Goal: Transaction & Acquisition: Purchase product/service

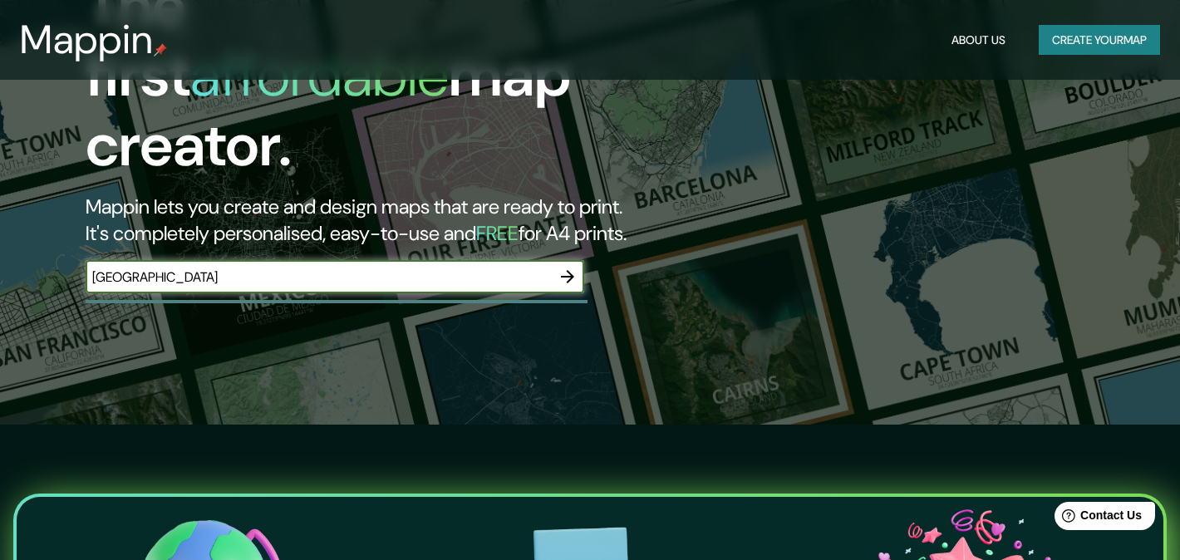
type input "[GEOGRAPHIC_DATA]"
click at [1090, 40] on button "Create your map" at bounding box center [1099, 40] width 121 height 31
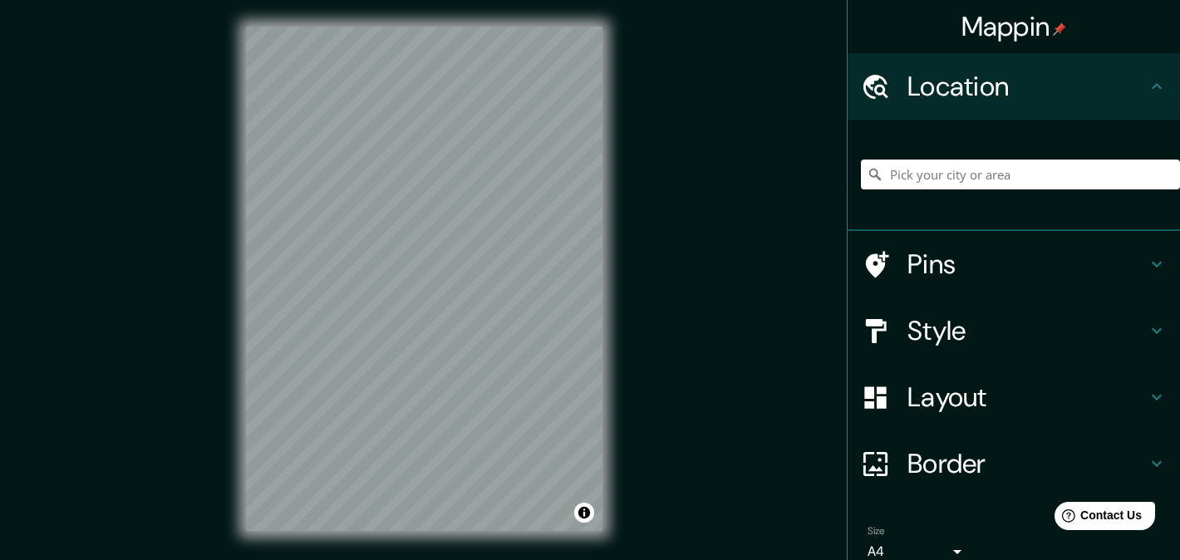
click at [160, 71] on div "Mappin Location Pins Style Layout Border Choose a border. Hint : you can make l…" at bounding box center [590, 292] width 1180 height 584
click at [1085, 167] on input "Pick your city or area" at bounding box center [1020, 175] width 319 height 30
click at [1111, 181] on input "[GEOGRAPHIC_DATA], [GEOGRAPHIC_DATA][PERSON_NAME], [GEOGRAPHIC_DATA]" at bounding box center [1020, 175] width 319 height 30
click at [1093, 178] on input "[GEOGRAPHIC_DATA], [GEOGRAPHIC_DATA][PERSON_NAME], [GEOGRAPHIC_DATA]" at bounding box center [1020, 175] width 319 height 30
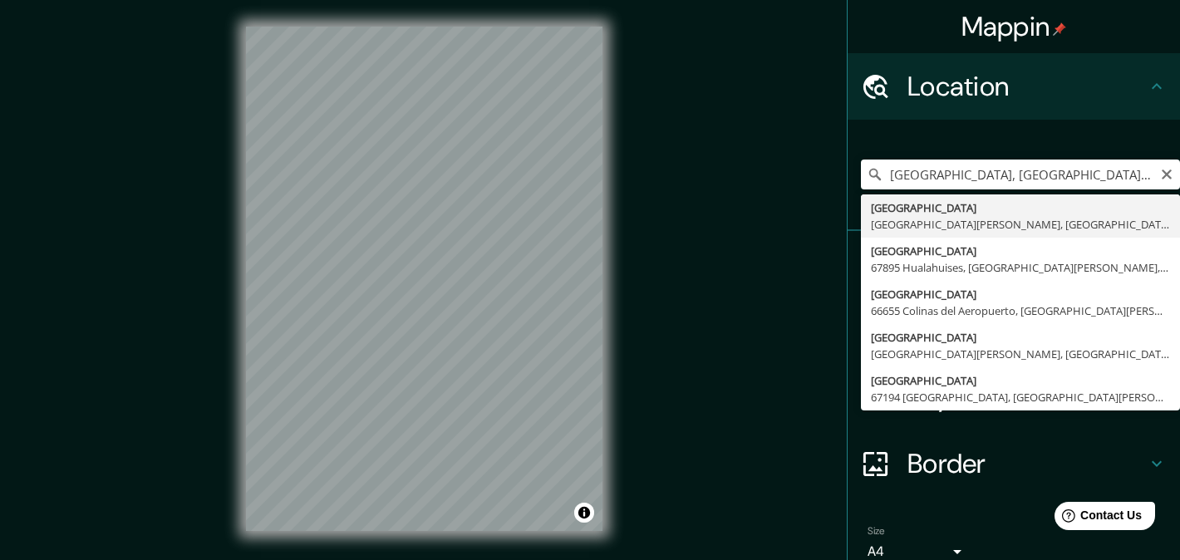
type input "[GEOGRAPHIC_DATA], [GEOGRAPHIC_DATA][PERSON_NAME], [GEOGRAPHIC_DATA]"
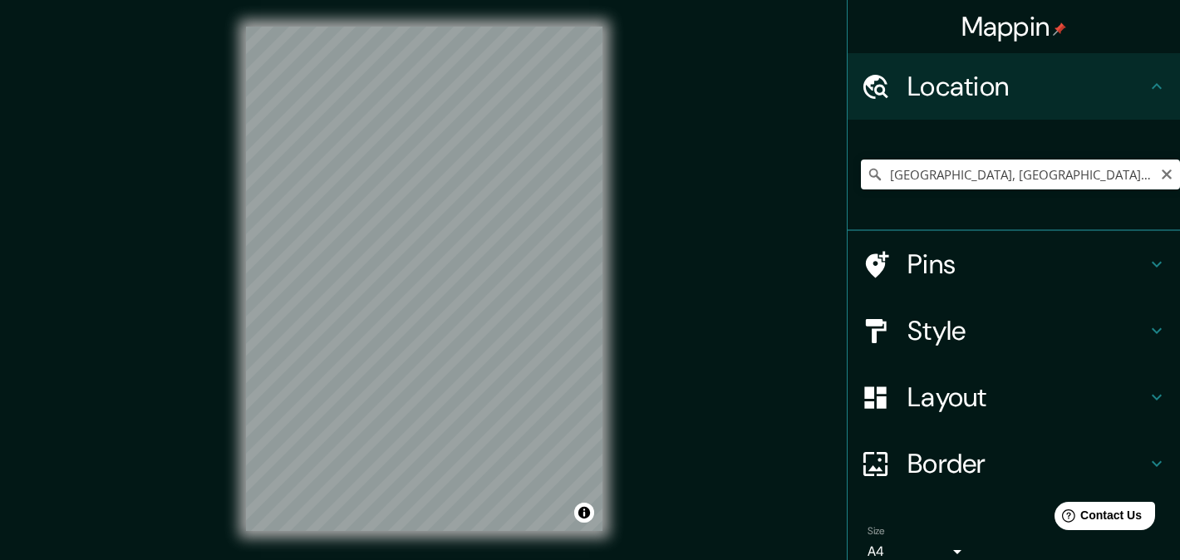
click at [875, 178] on icon at bounding box center [875, 174] width 17 height 17
click at [873, 171] on icon at bounding box center [875, 174] width 17 height 17
click at [766, 331] on div "Mappin Location [GEOGRAPHIC_DATA], [GEOGRAPHIC_DATA][PERSON_NAME], [GEOGRAPHIC_…" at bounding box center [590, 292] width 1180 height 584
click at [670, 270] on div "Mappin Location [GEOGRAPHIC_DATA], [GEOGRAPHIC_DATA][PERSON_NAME], [GEOGRAPHIC_…" at bounding box center [590, 292] width 1180 height 584
click at [681, 124] on div "Mappin Location [GEOGRAPHIC_DATA], [GEOGRAPHIC_DATA][PERSON_NAME], [GEOGRAPHIC_…" at bounding box center [590, 292] width 1180 height 584
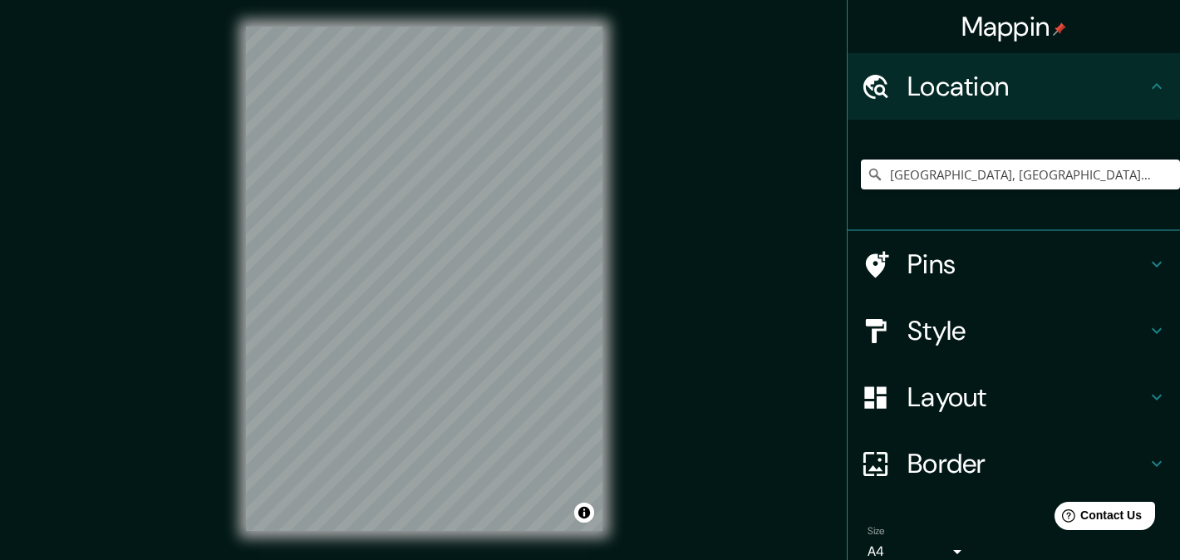
click at [665, 226] on div "Mappin Location [GEOGRAPHIC_DATA], [GEOGRAPHIC_DATA][PERSON_NAME], [GEOGRAPHIC_…" at bounding box center [590, 292] width 1180 height 584
click at [981, 184] on input "Pick your city or area" at bounding box center [1020, 175] width 319 height 30
click at [613, 320] on div "© Mapbox © OpenStreetMap Improve this map" at bounding box center [424, 279] width 410 height 558
click at [241, 355] on div "© Mapbox © OpenStreetMap Improve this map" at bounding box center [424, 279] width 410 height 558
click at [224, 222] on div "© Mapbox © OpenStreetMap Improve this map" at bounding box center [424, 279] width 410 height 558
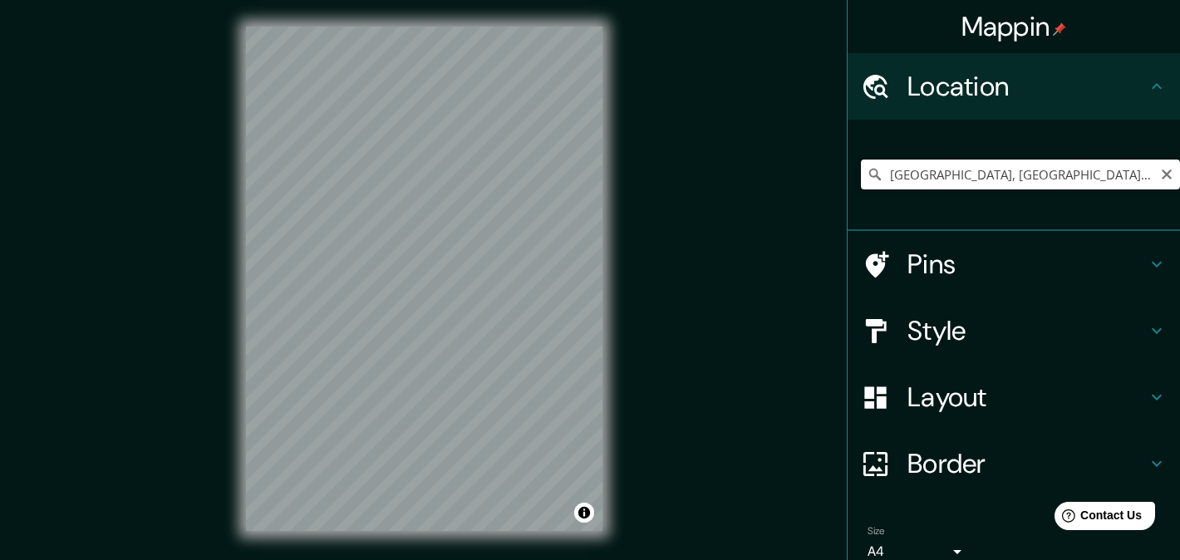
click at [1055, 187] on input "Monterrey, Nuevo León, Mexico" at bounding box center [1020, 175] width 319 height 30
click at [1055, 186] on input "Monterrey, Nuevo León, Mexico" at bounding box center [1020, 175] width 319 height 30
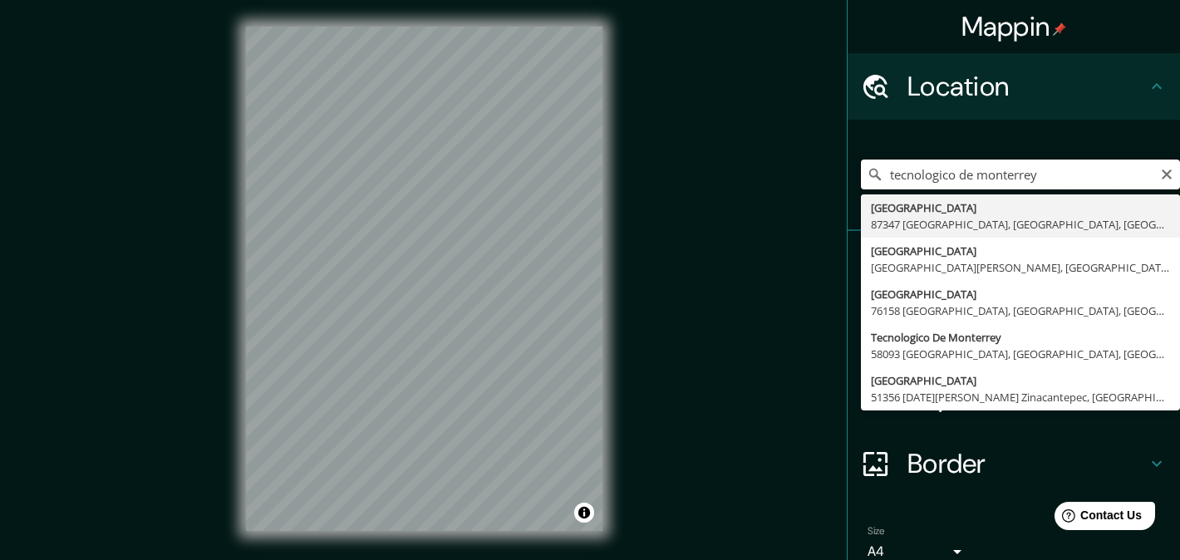
click at [1035, 164] on input "tecnologico de monterrey" at bounding box center [1020, 175] width 319 height 30
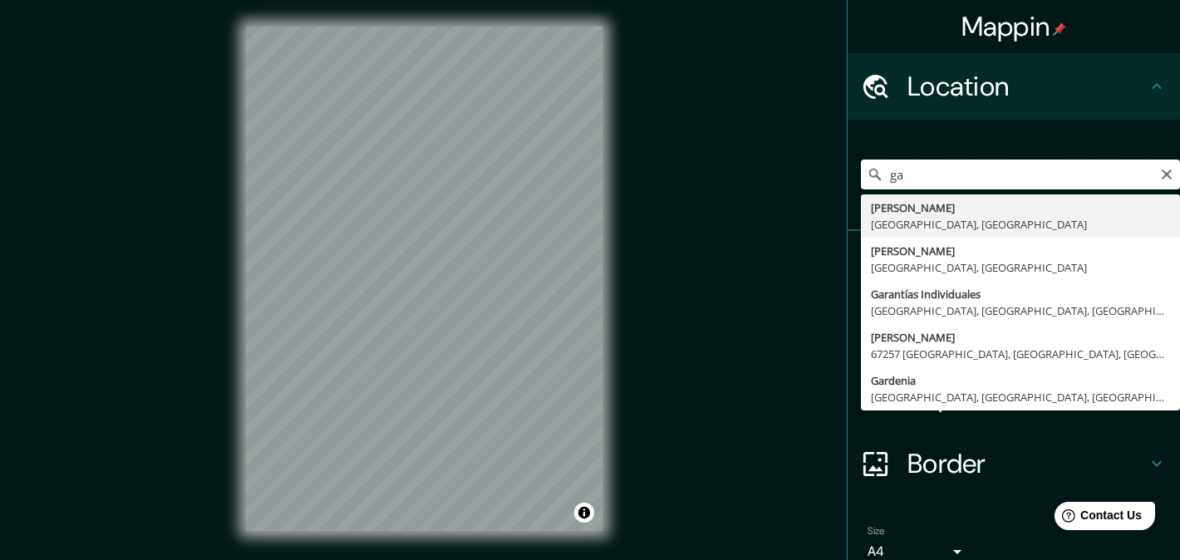
type input "g"
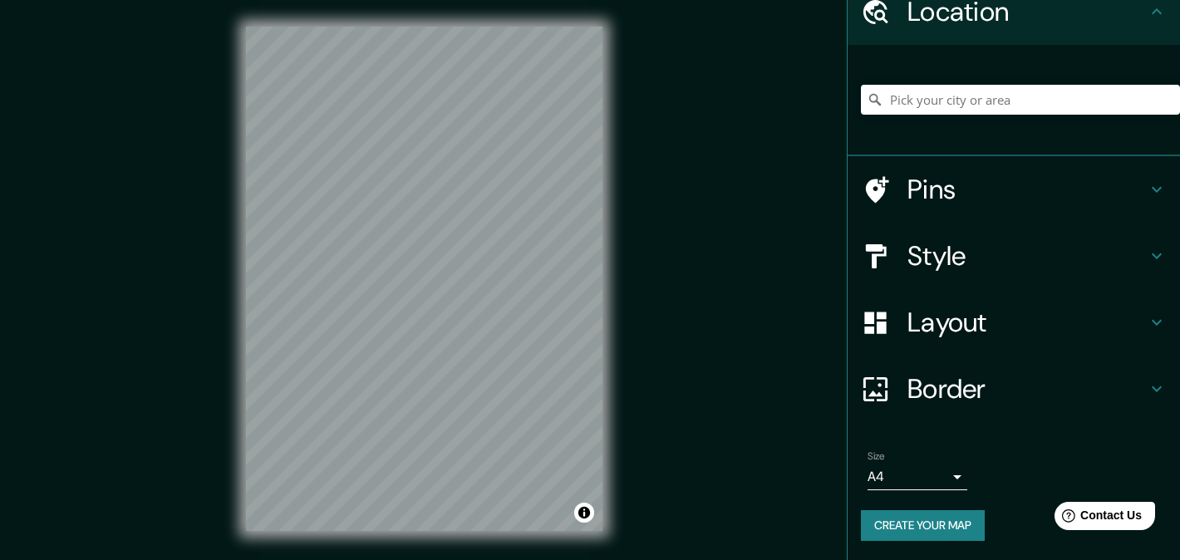
scroll to position [64, 0]
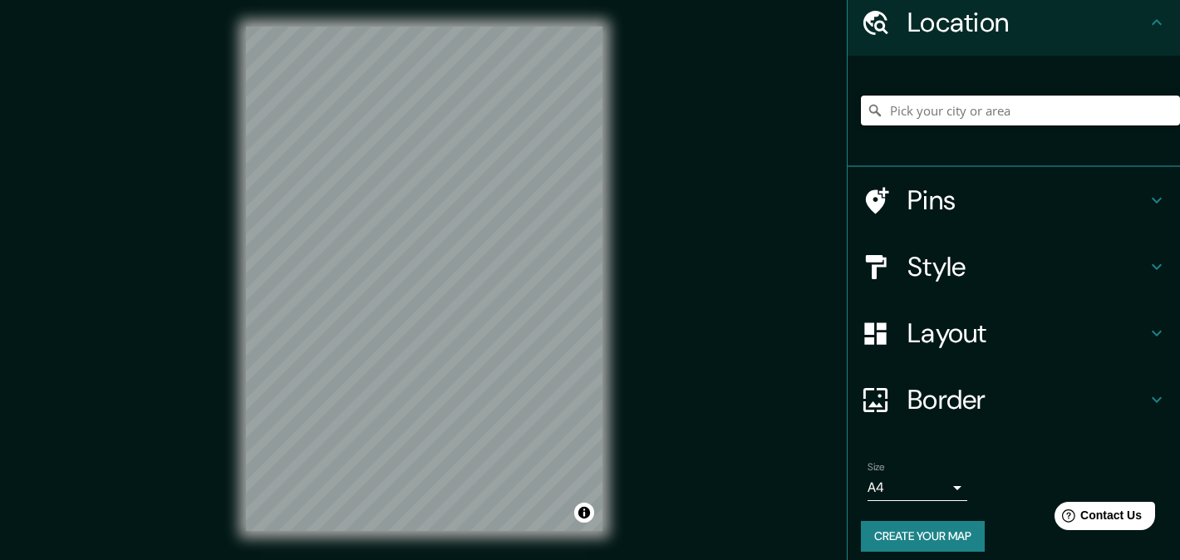
click at [942, 107] on input "Pick your city or area" at bounding box center [1020, 111] width 319 height 30
paste input "Av. Eugenio Garza Sada 2501 Sur, Tecnológico, 64700 Monterrey, N.L."
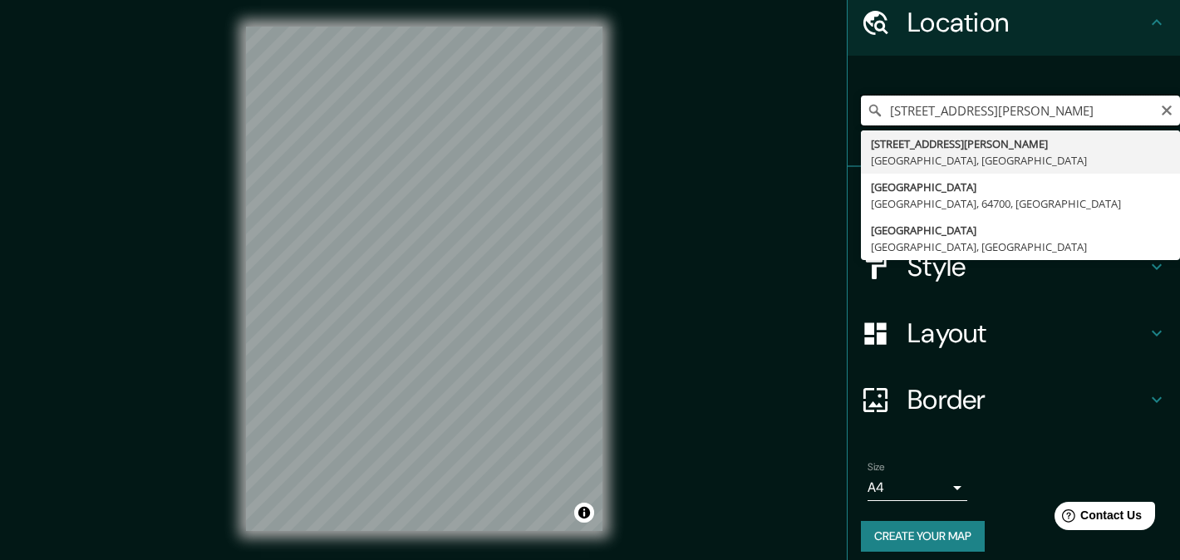
scroll to position [0, 0]
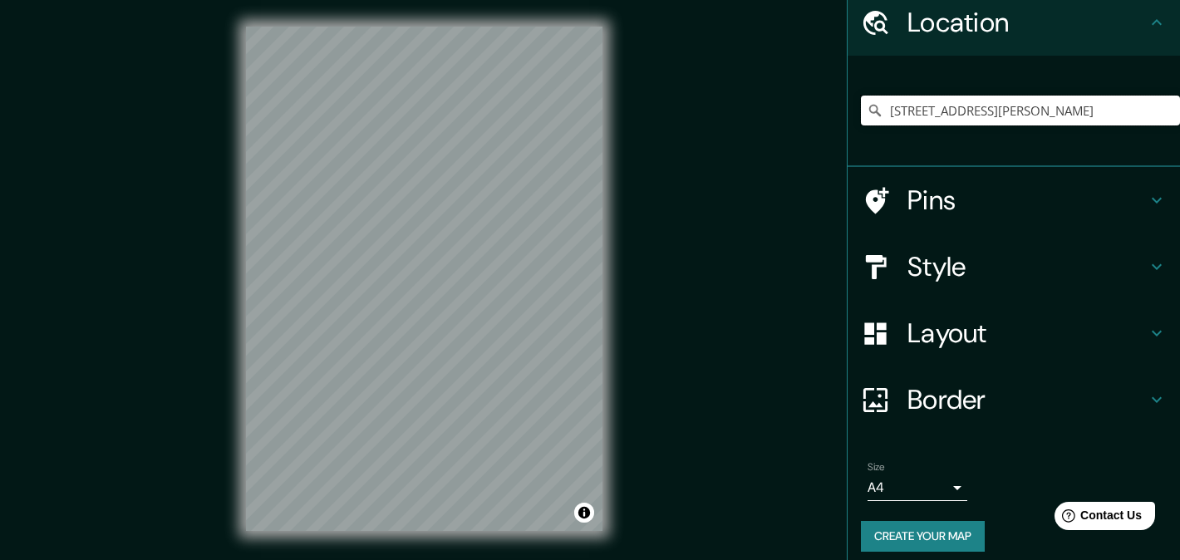
type input "Avenida Eugenio Garza Sada 2501, 64700 Monterrey, Nuevo León, Mexico"
click at [942, 271] on h4 "Style" at bounding box center [1027, 266] width 239 height 33
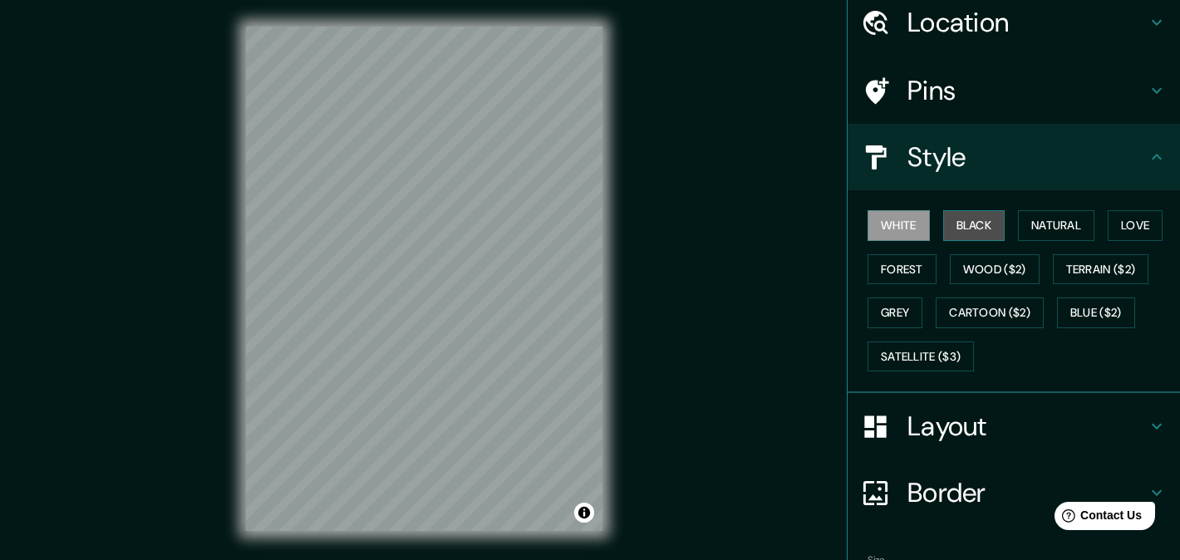
click at [973, 225] on button "Black" at bounding box center [974, 225] width 62 height 31
click at [1075, 227] on button "Natural" at bounding box center [1056, 225] width 76 height 31
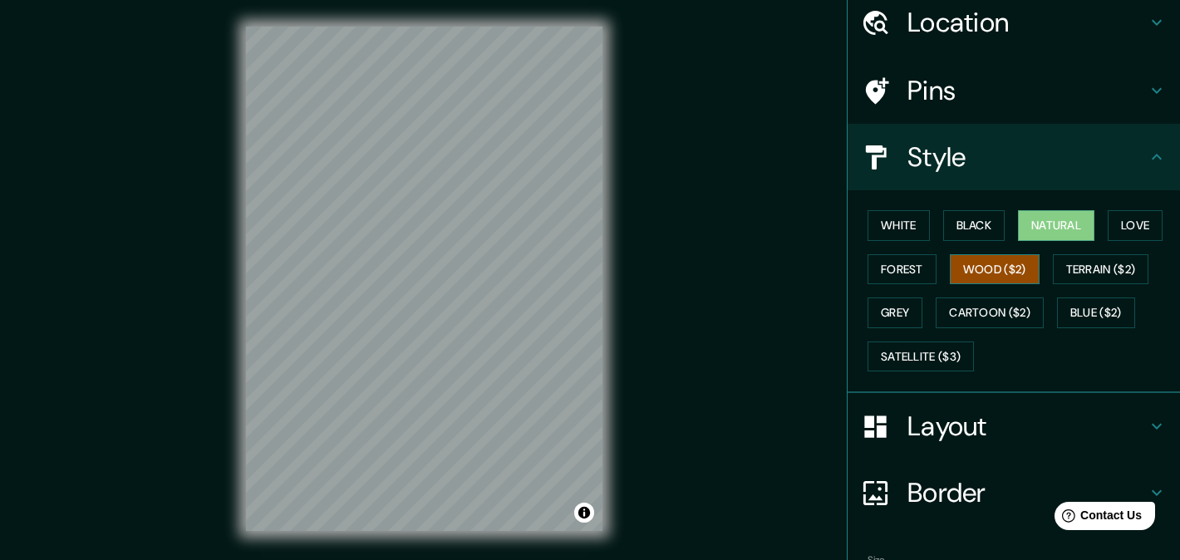
click at [1004, 259] on button "Wood ($2)" at bounding box center [995, 269] width 90 height 31
click at [926, 268] on button "Forest" at bounding box center [902, 269] width 69 height 31
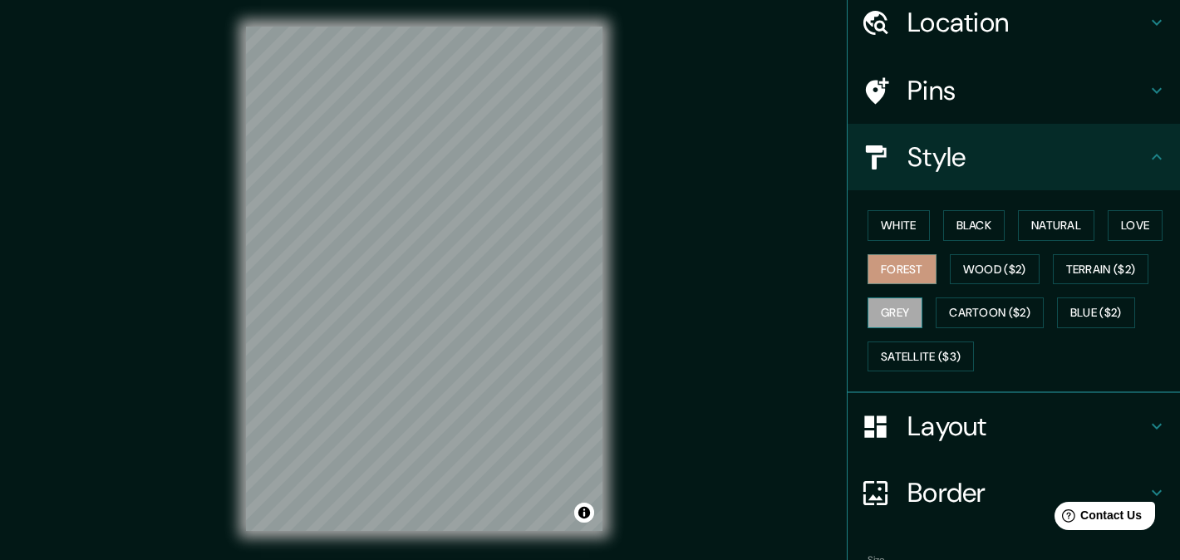
click at [909, 319] on button "Grey" at bounding box center [895, 313] width 55 height 31
click at [995, 317] on button "Cartoon ($2)" at bounding box center [990, 313] width 108 height 31
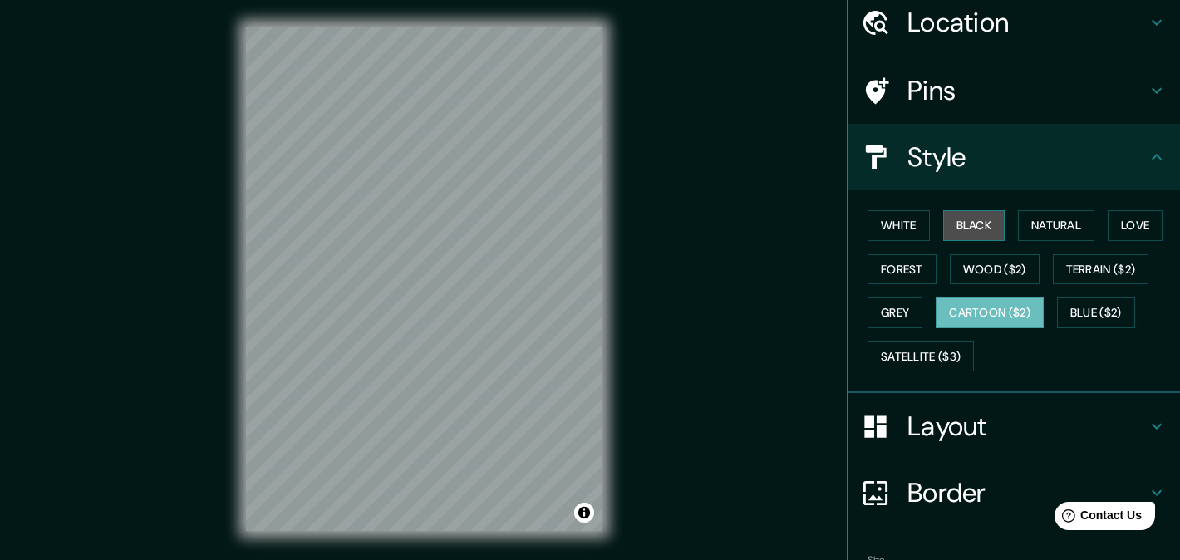
click at [975, 226] on button "Black" at bounding box center [974, 225] width 62 height 31
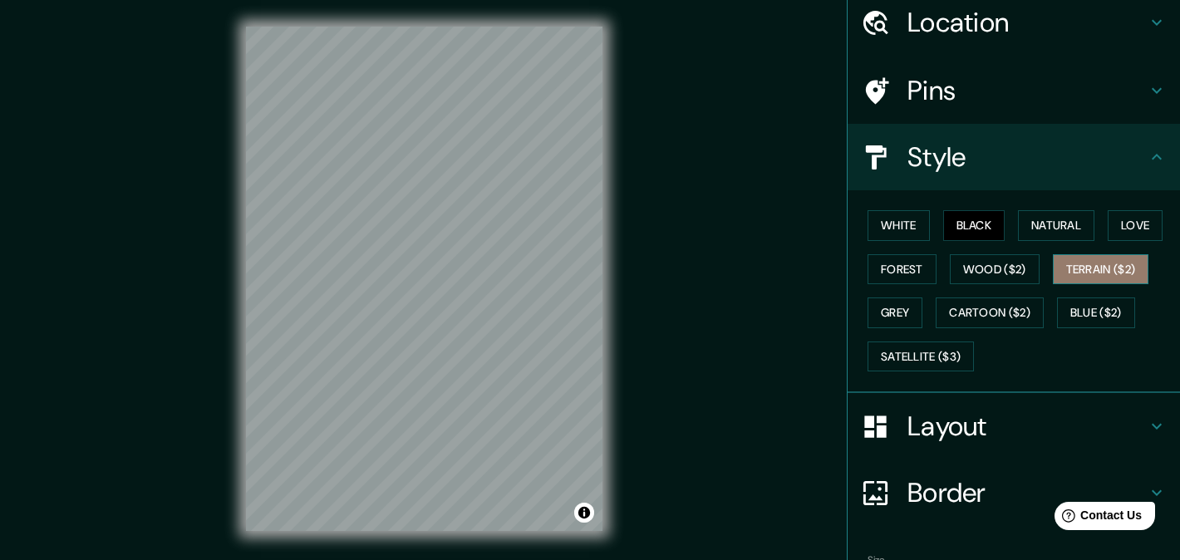
click at [1093, 267] on button "Terrain ($2)" at bounding box center [1101, 269] width 96 height 31
click at [1135, 228] on button "Love" at bounding box center [1135, 225] width 55 height 31
click at [1060, 273] on button "Terrain ($2)" at bounding box center [1101, 269] width 96 height 31
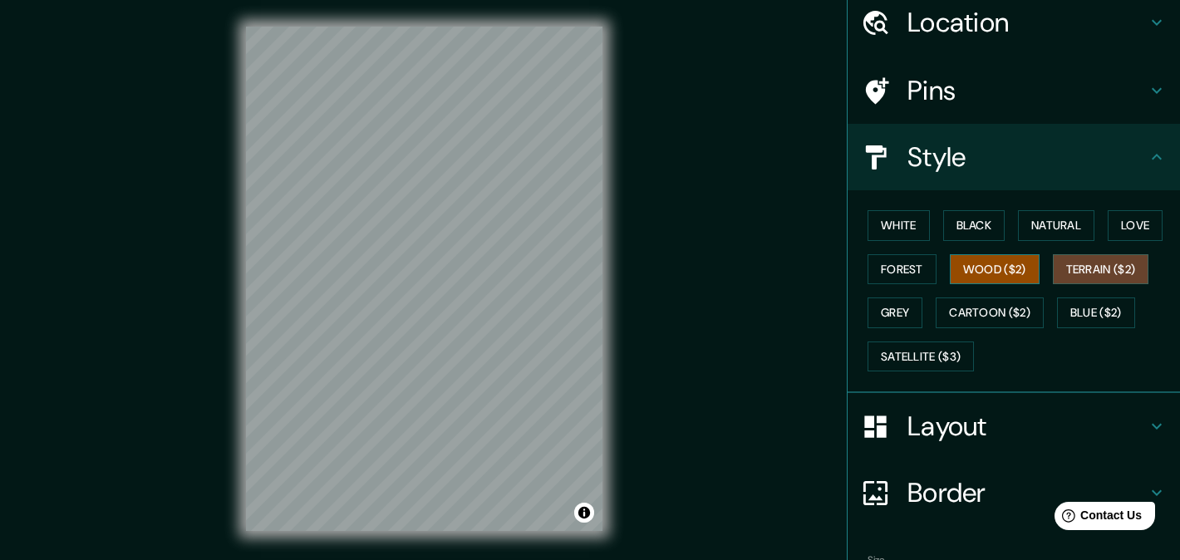
click at [1033, 274] on button "Wood ($2)" at bounding box center [995, 269] width 90 height 31
click at [919, 229] on button "White" at bounding box center [899, 225] width 62 height 31
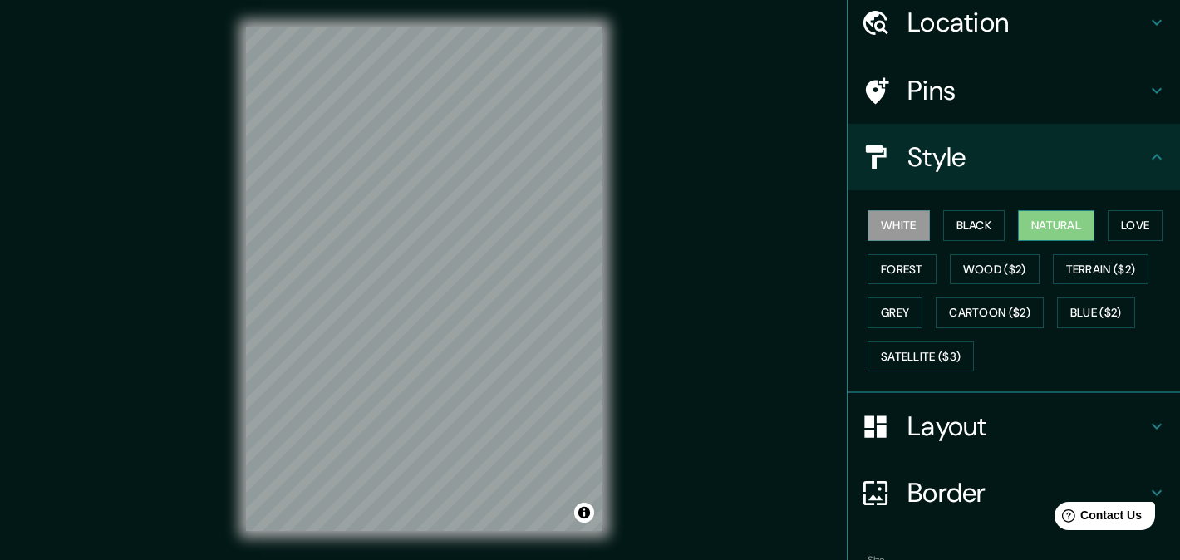
click at [1045, 228] on button "Natural" at bounding box center [1056, 225] width 76 height 31
click at [981, 228] on button "Black" at bounding box center [974, 225] width 62 height 31
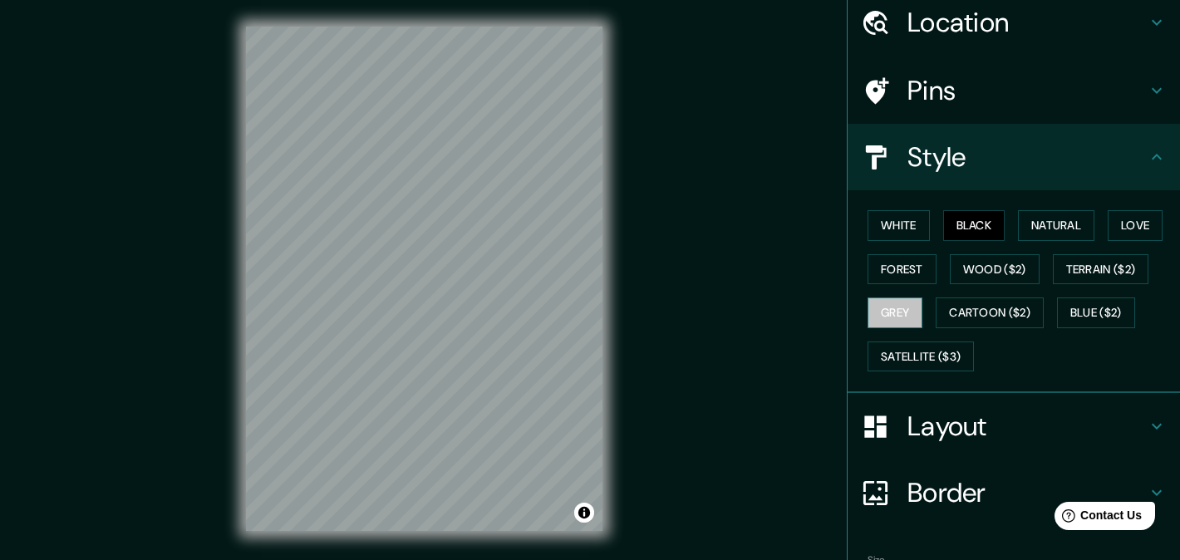
click at [898, 310] on button "Grey" at bounding box center [895, 313] width 55 height 31
click at [1018, 313] on button "Cartoon ($2)" at bounding box center [990, 313] width 108 height 31
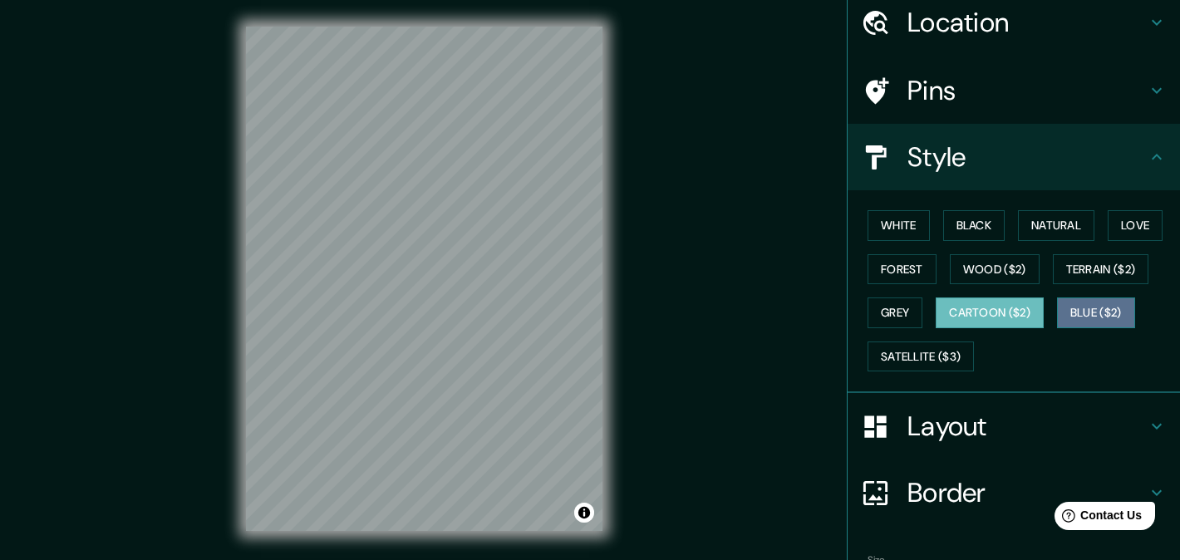
click at [1111, 318] on button "Blue ($2)" at bounding box center [1096, 313] width 78 height 31
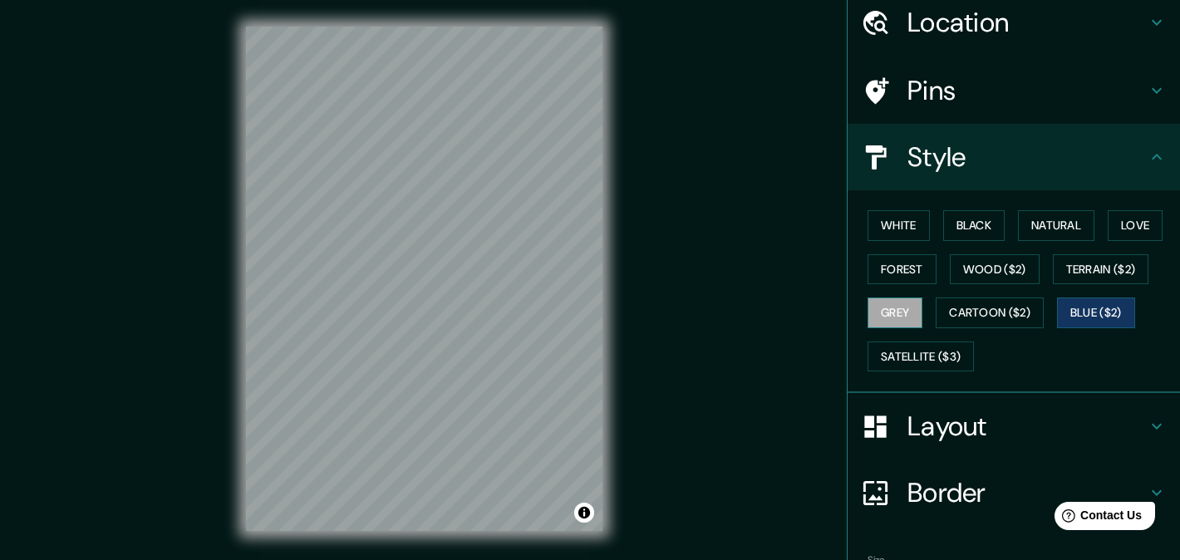
click at [908, 317] on button "Grey" at bounding box center [895, 313] width 55 height 31
click at [997, 269] on button "Wood ($2)" at bounding box center [995, 269] width 90 height 31
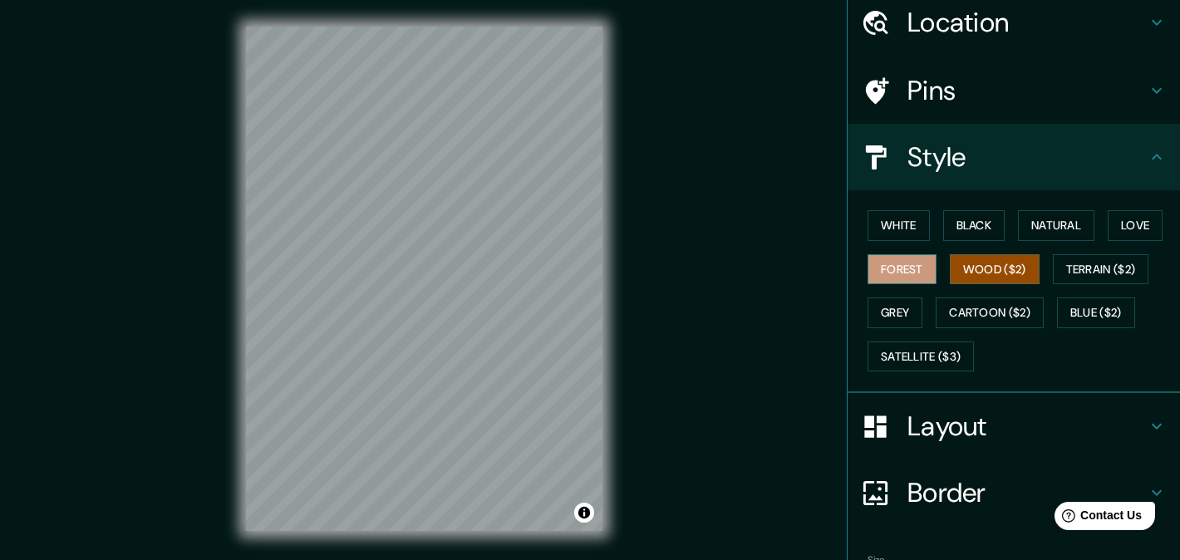
click at [917, 274] on button "Forest" at bounding box center [902, 269] width 69 height 31
click at [917, 223] on button "White" at bounding box center [899, 225] width 62 height 31
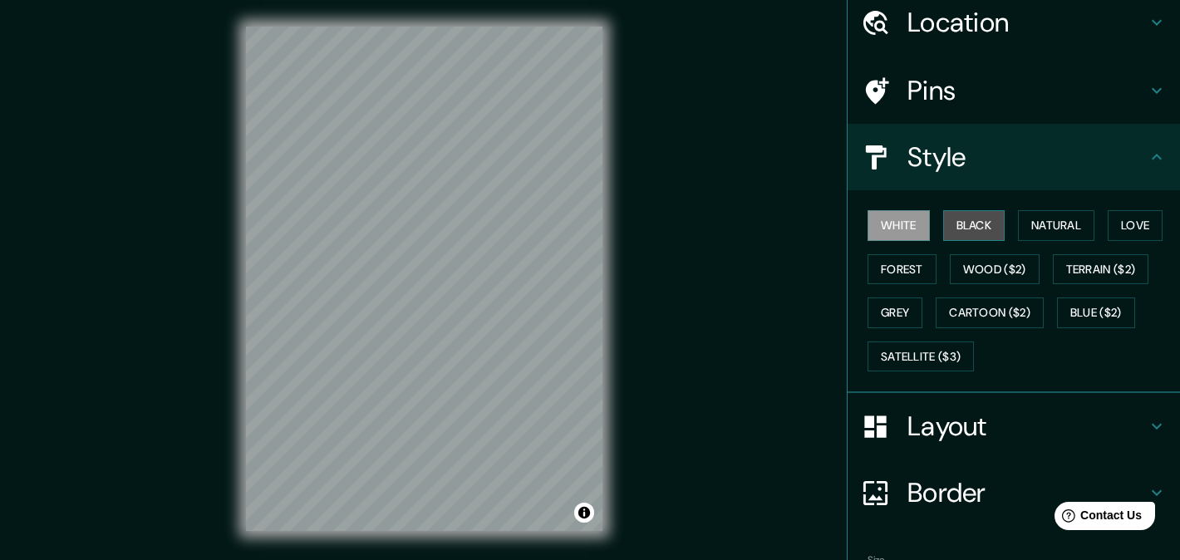
click at [960, 219] on button "Black" at bounding box center [974, 225] width 62 height 31
click at [925, 421] on h4 "Layout" at bounding box center [1027, 426] width 239 height 33
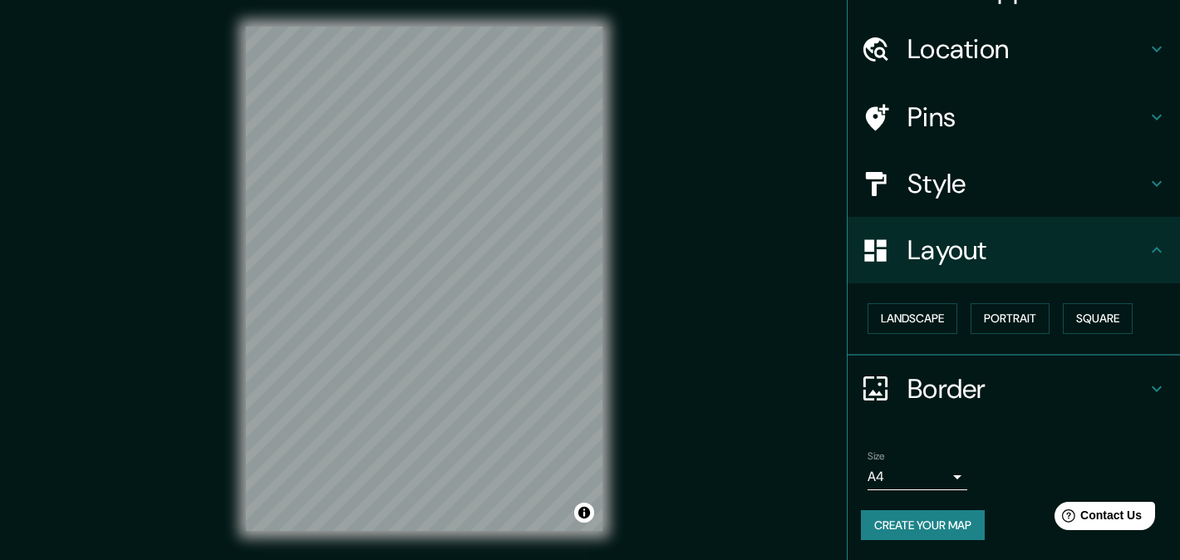
scroll to position [37, 0]
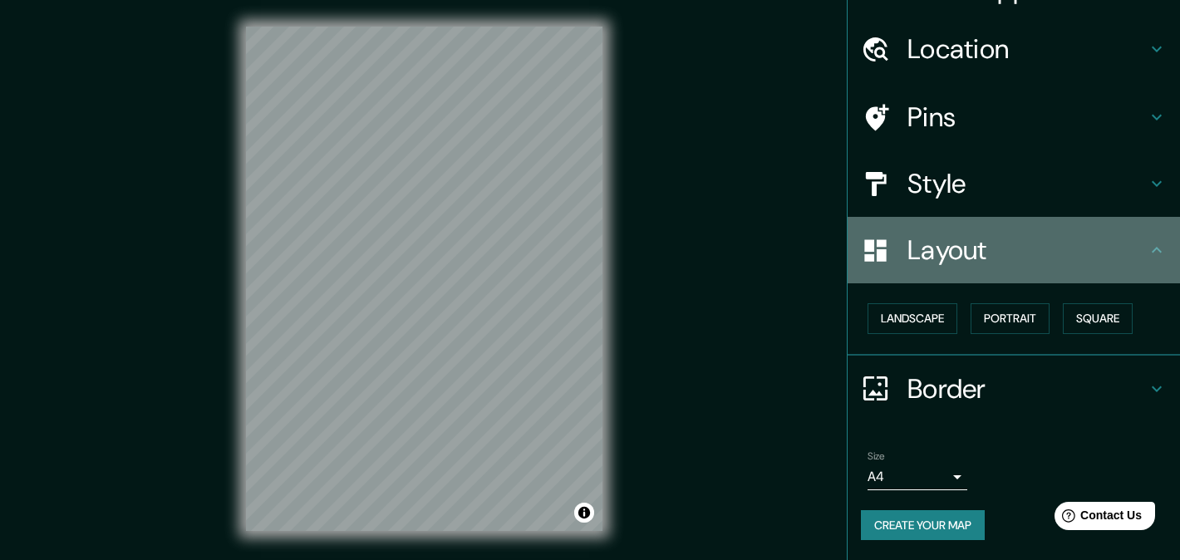
click at [957, 260] on h4 "Layout" at bounding box center [1027, 250] width 239 height 33
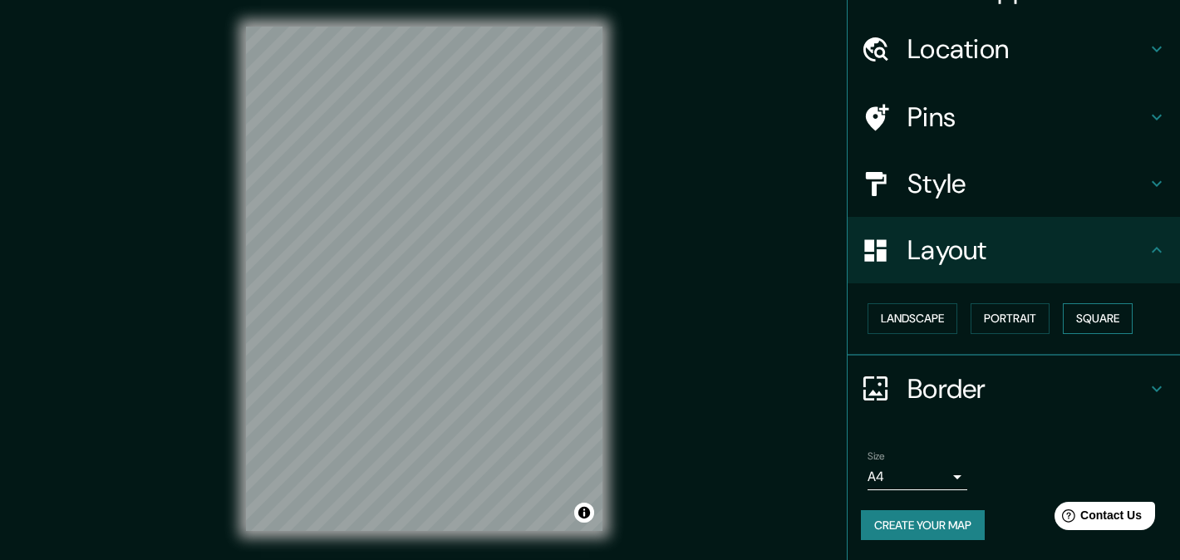
click at [1086, 318] on button "Square" at bounding box center [1098, 318] width 70 height 31
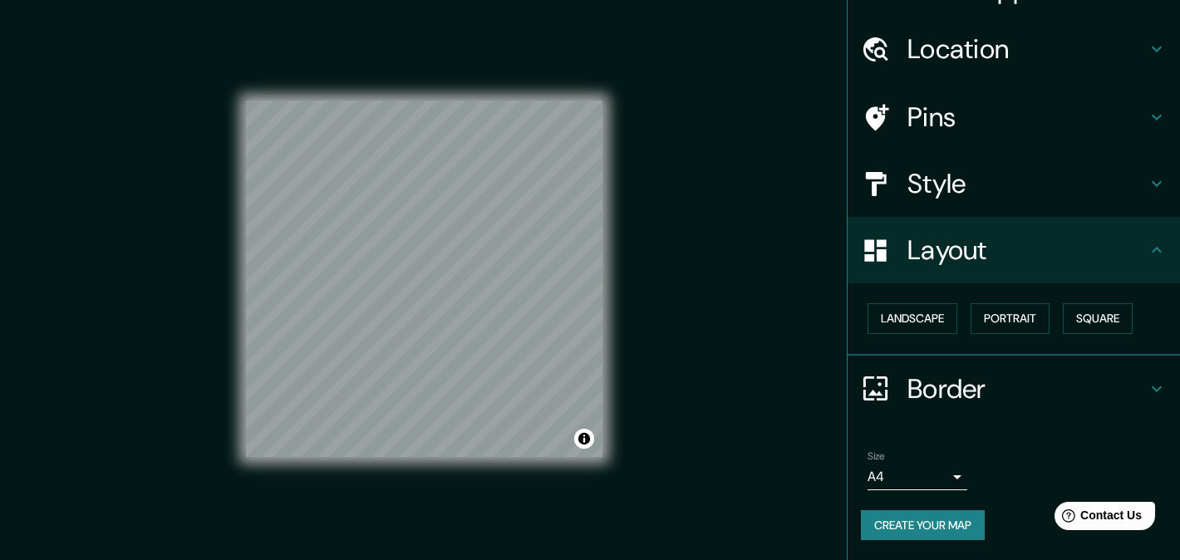
click at [962, 193] on h4 "Style" at bounding box center [1027, 183] width 239 height 33
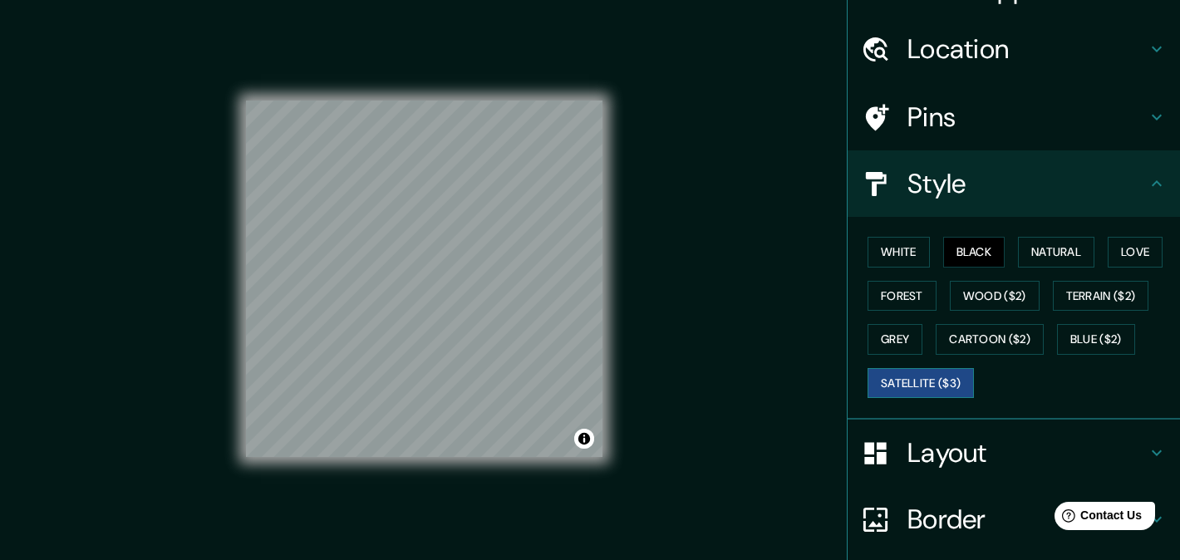
click at [916, 376] on button "Satellite ($3)" at bounding box center [921, 383] width 106 height 31
click at [973, 253] on button "Black" at bounding box center [974, 252] width 62 height 31
click at [1059, 254] on button "Natural" at bounding box center [1056, 252] width 76 height 31
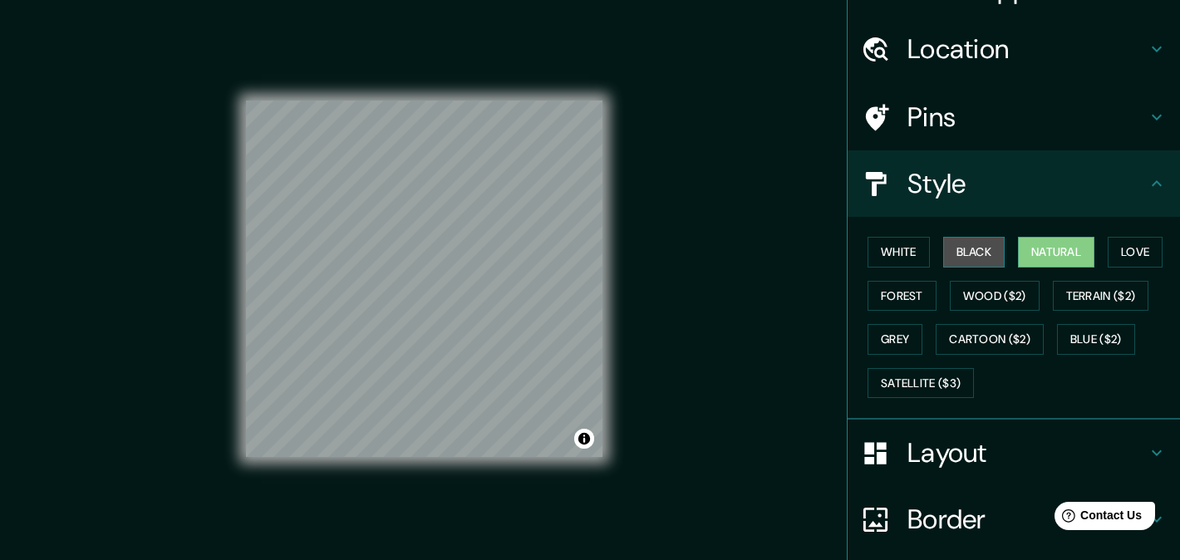
click at [955, 258] on button "Black" at bounding box center [974, 252] width 62 height 31
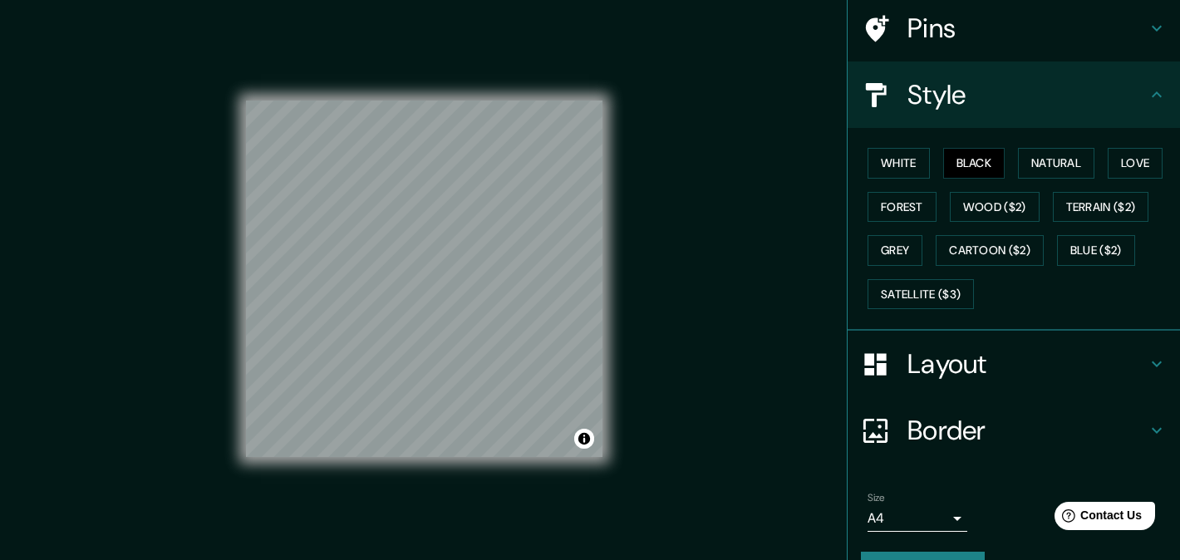
click at [1018, 430] on h4 "Border" at bounding box center [1027, 430] width 239 height 33
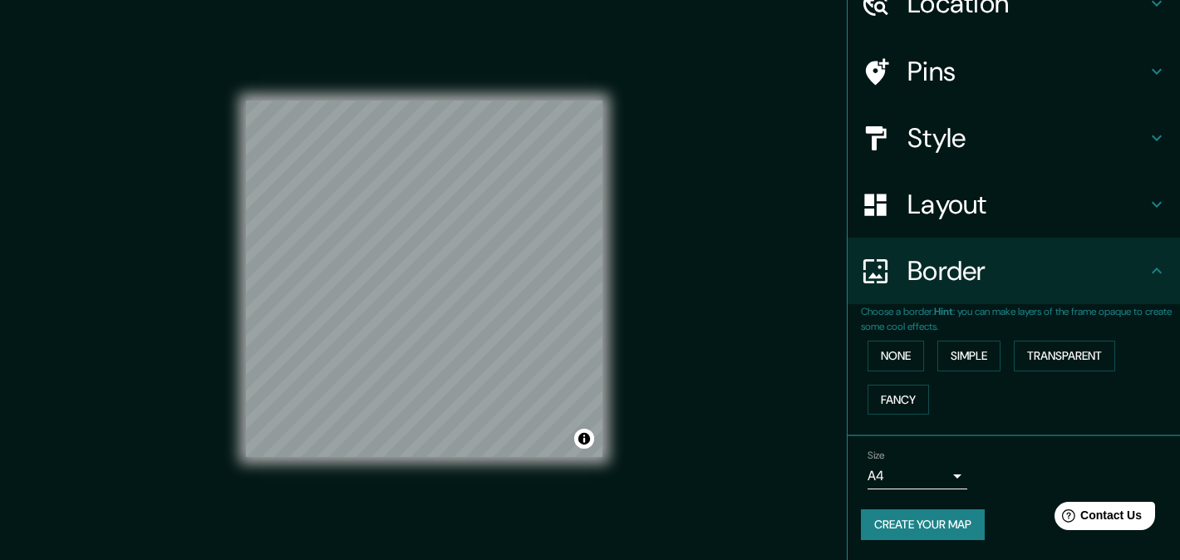
scroll to position [82, 0]
click at [1039, 285] on h4 "Border" at bounding box center [1027, 271] width 239 height 33
click at [930, 521] on button "Create your map" at bounding box center [923, 525] width 124 height 31
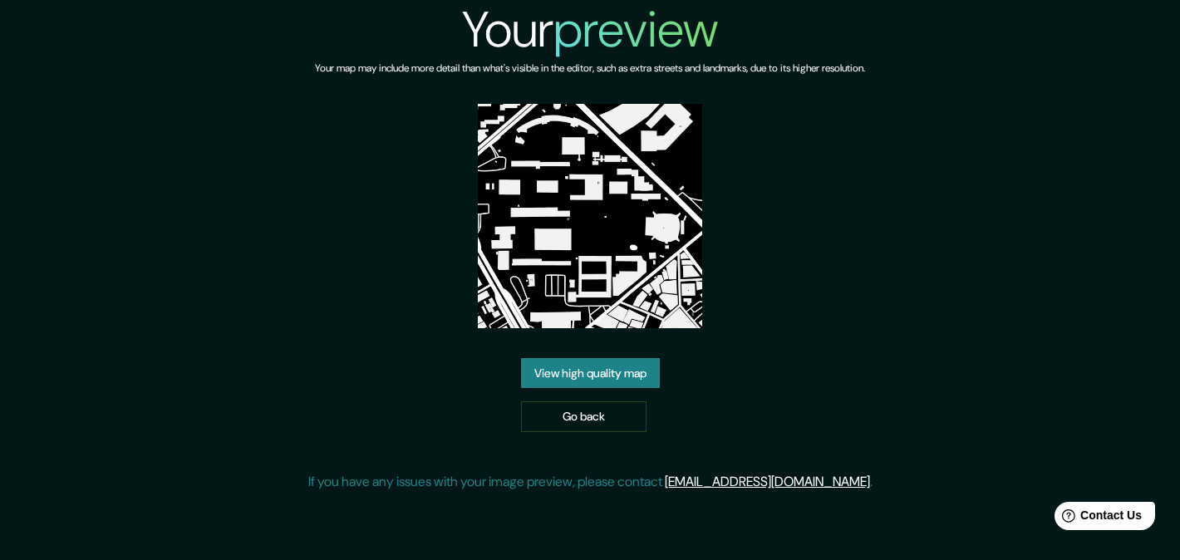
click at [561, 369] on link "View high quality map" at bounding box center [590, 373] width 139 height 31
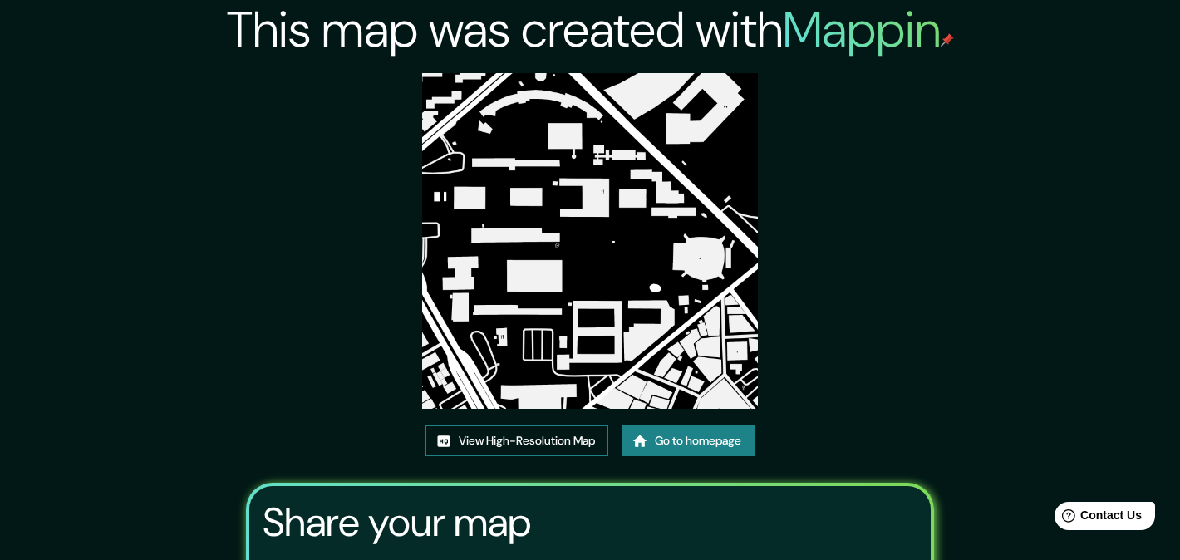
click at [499, 448] on link "View High-Resolution Map" at bounding box center [517, 441] width 183 height 31
